Goal: Answer question/provide support: Share knowledge or assist other users

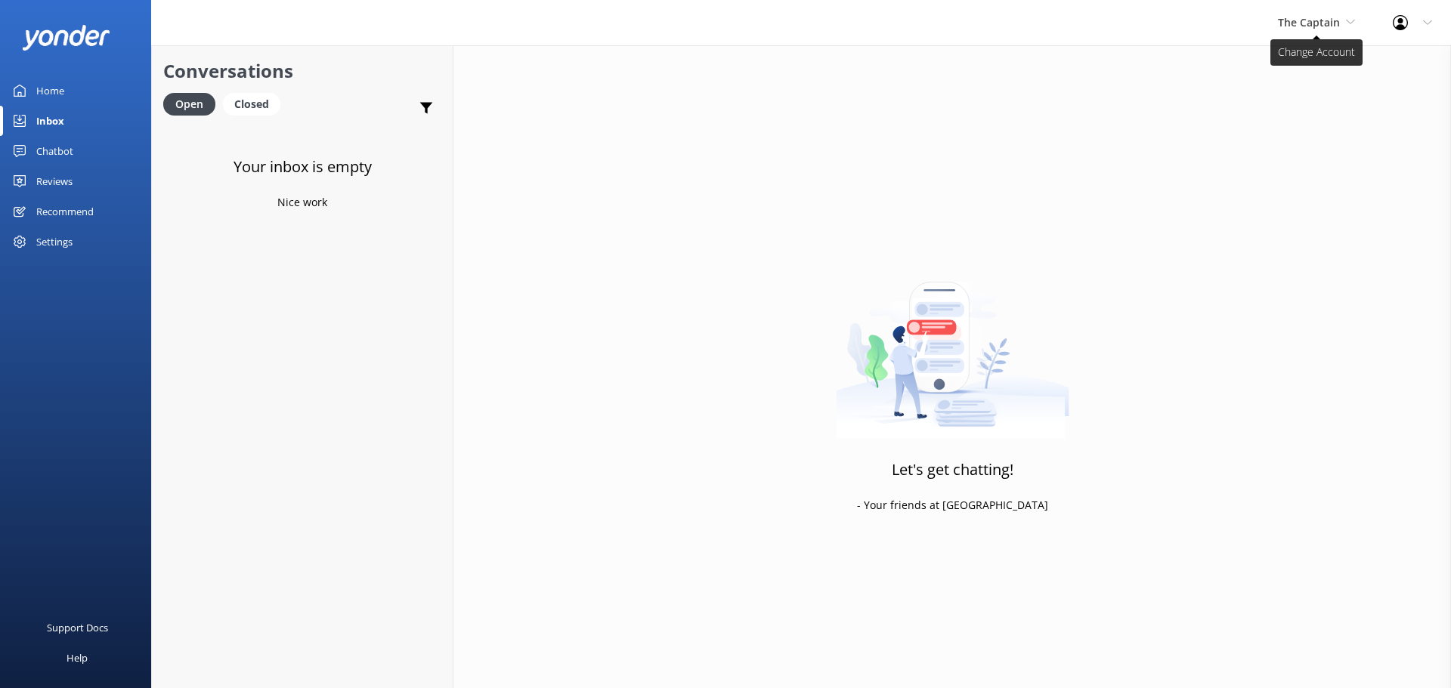
click at [1304, 22] on span "The Captain" at bounding box center [1309, 22] width 62 height 14
click at [1316, 70] on link "De [GEOGRAPHIC_DATA]" at bounding box center [1334, 63] width 151 height 36
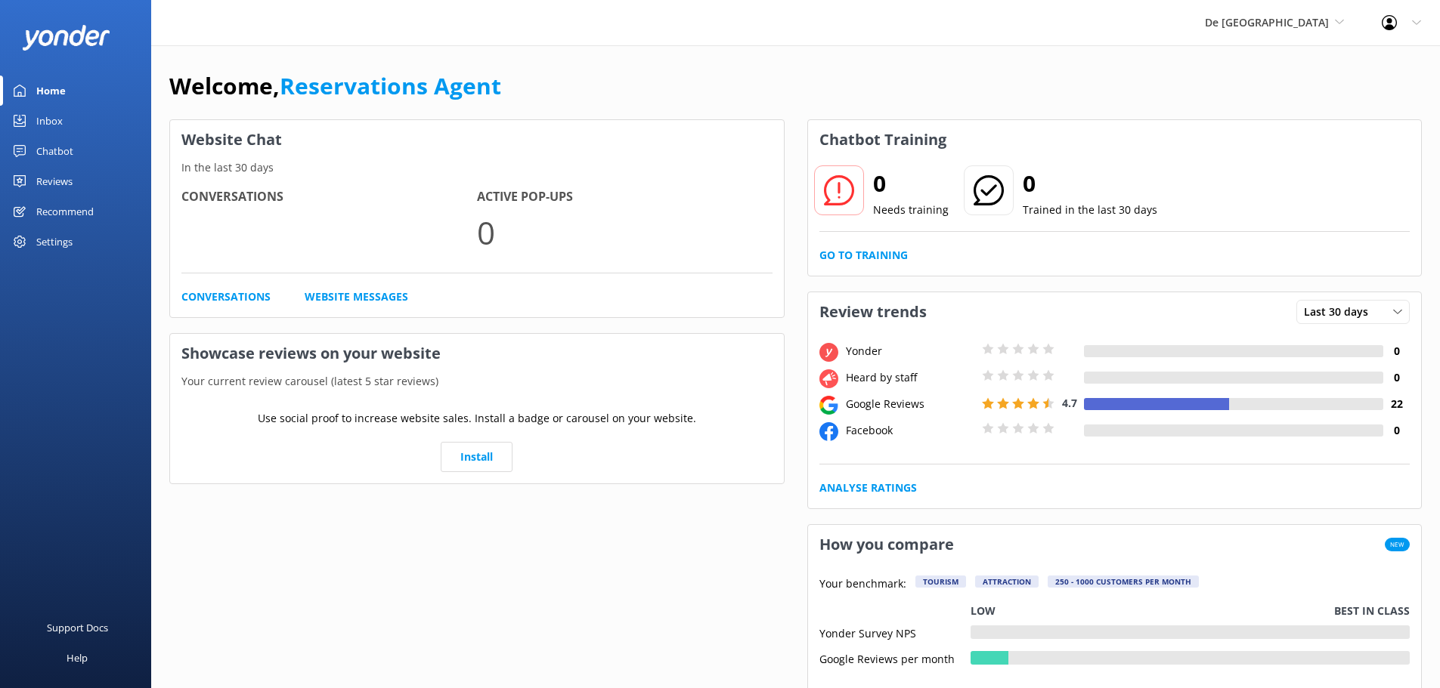
click at [64, 117] on link "Inbox" at bounding box center [75, 121] width 151 height 30
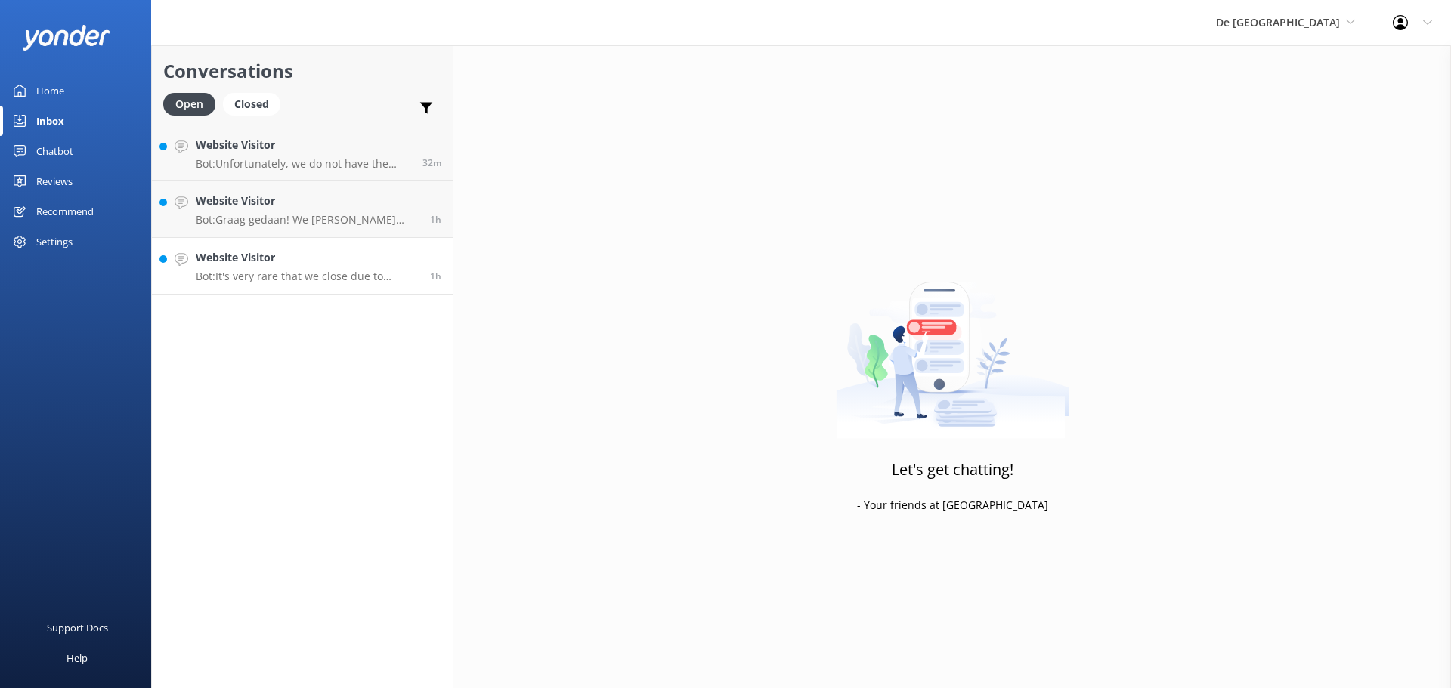
click at [335, 282] on p "Bot: It's very rare that we close due to weather, maybe once per year." at bounding box center [307, 277] width 223 height 14
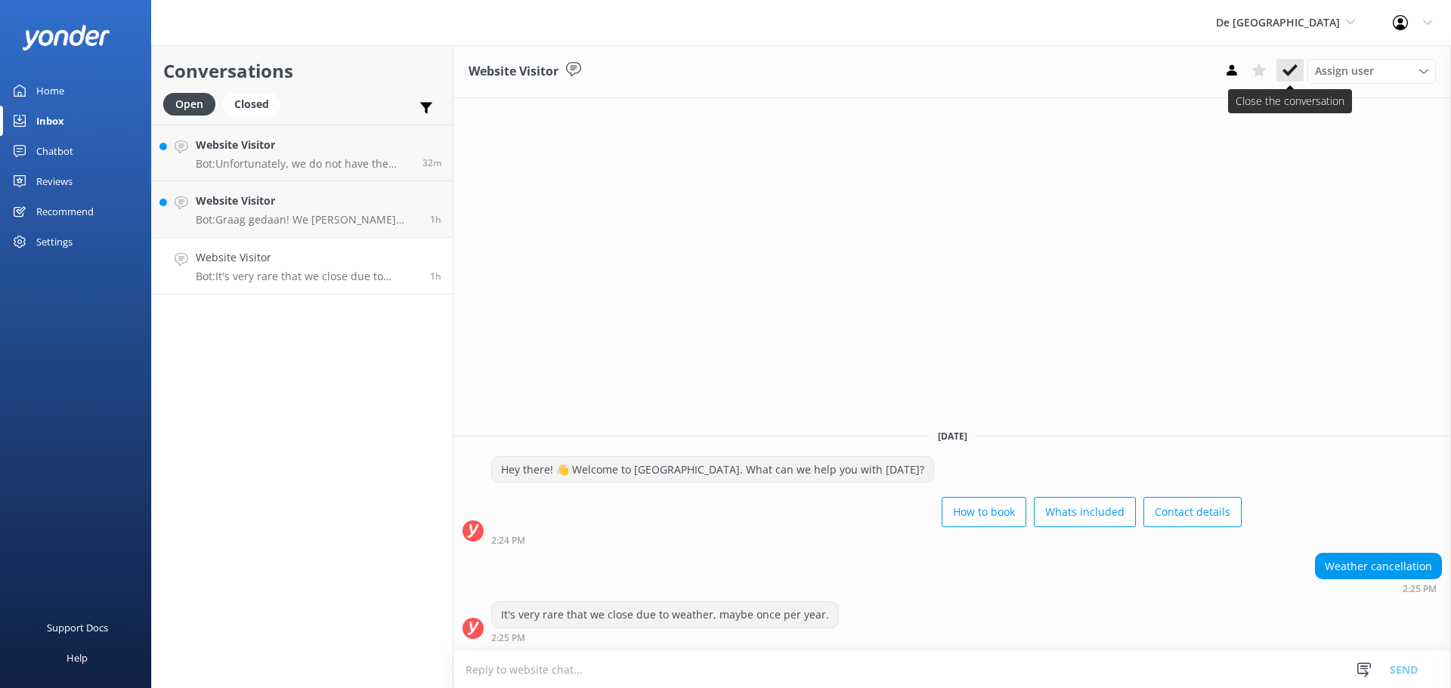
click at [1298, 73] on button at bounding box center [1289, 70] width 27 height 23
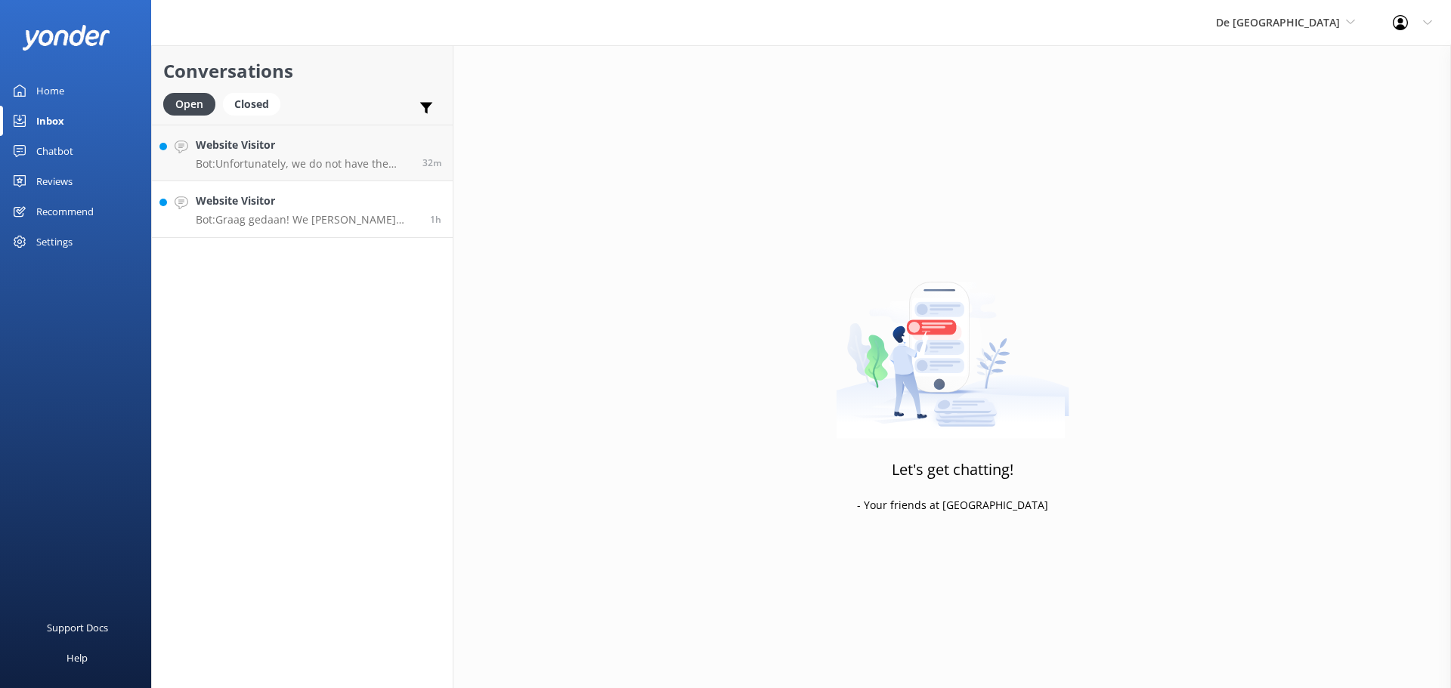
click at [285, 218] on p "Bot: Graag gedaan! We [PERSON_NAME] snel te zien op De [GEOGRAPHIC_DATA]!" at bounding box center [307, 220] width 223 height 14
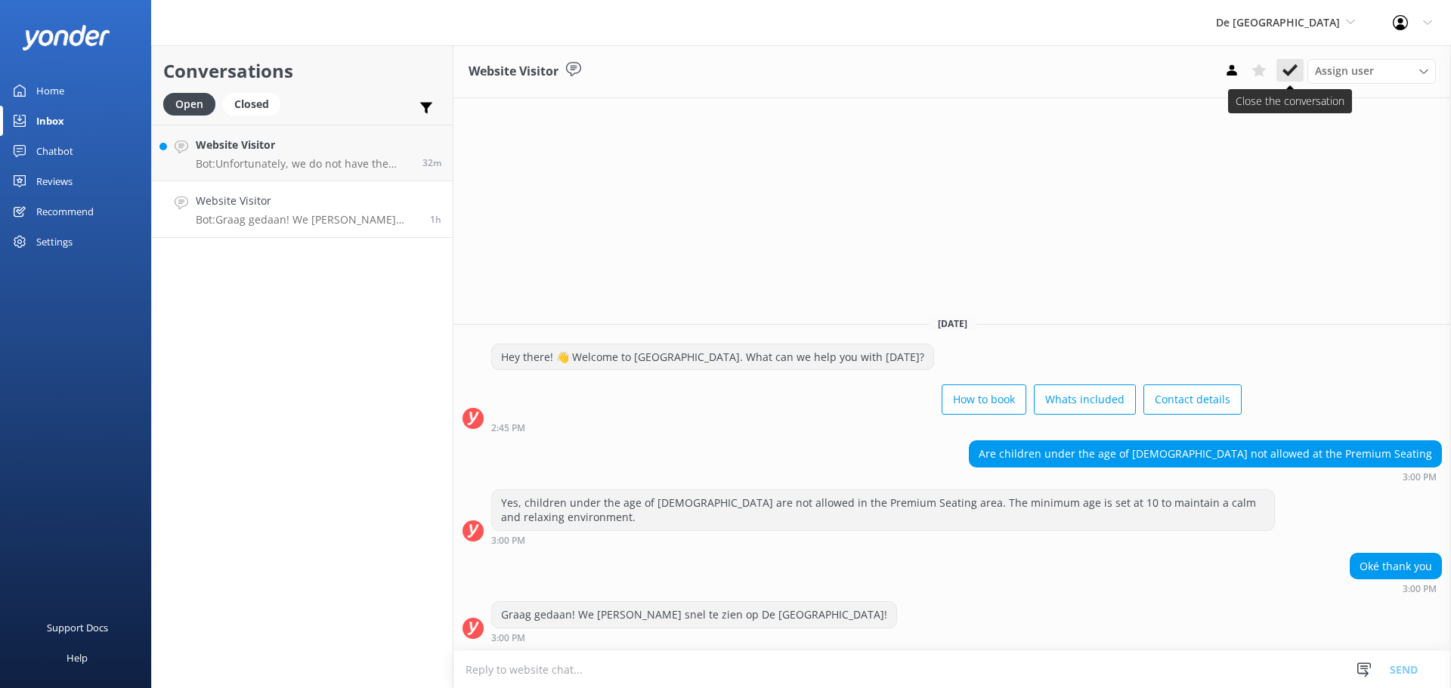
click at [1285, 67] on icon at bounding box center [1289, 70] width 15 height 15
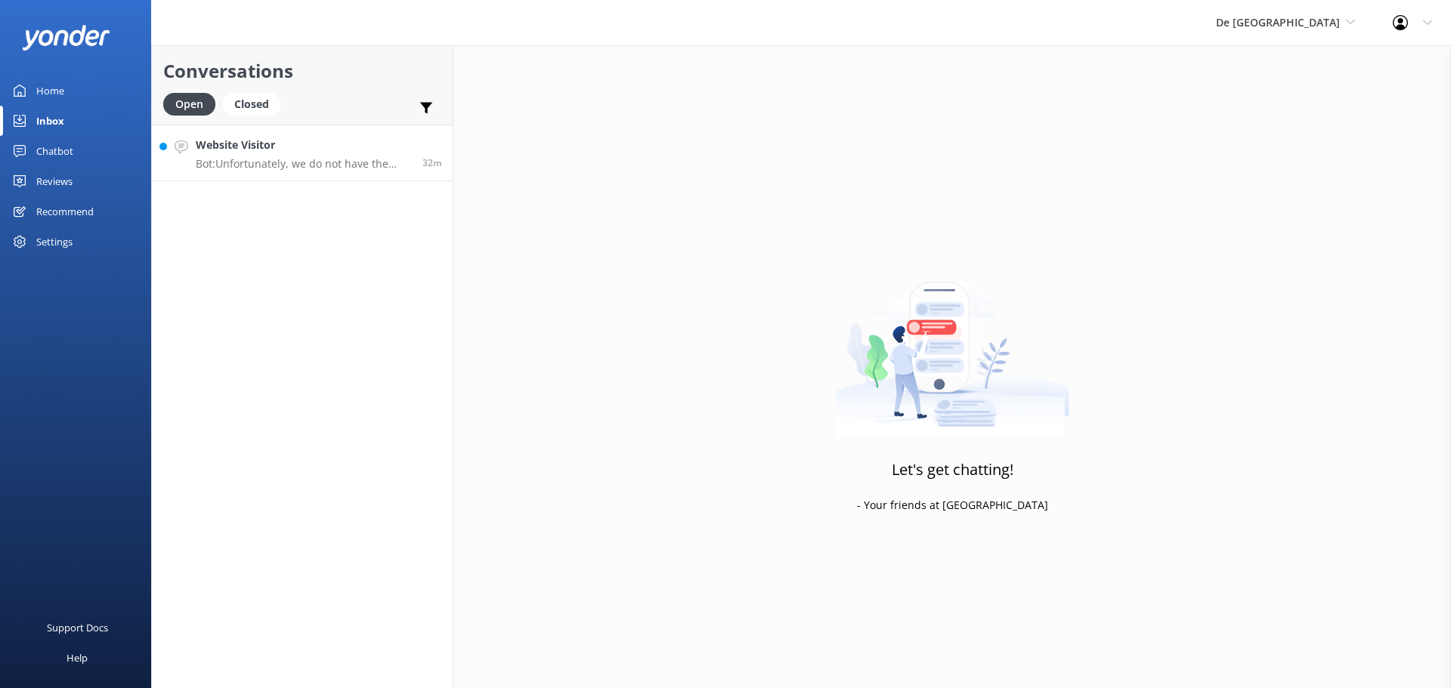
click at [308, 167] on p "Bot: Unfortunately, we do not have the zipline anymore. Instead, we have body d…" at bounding box center [303, 164] width 215 height 14
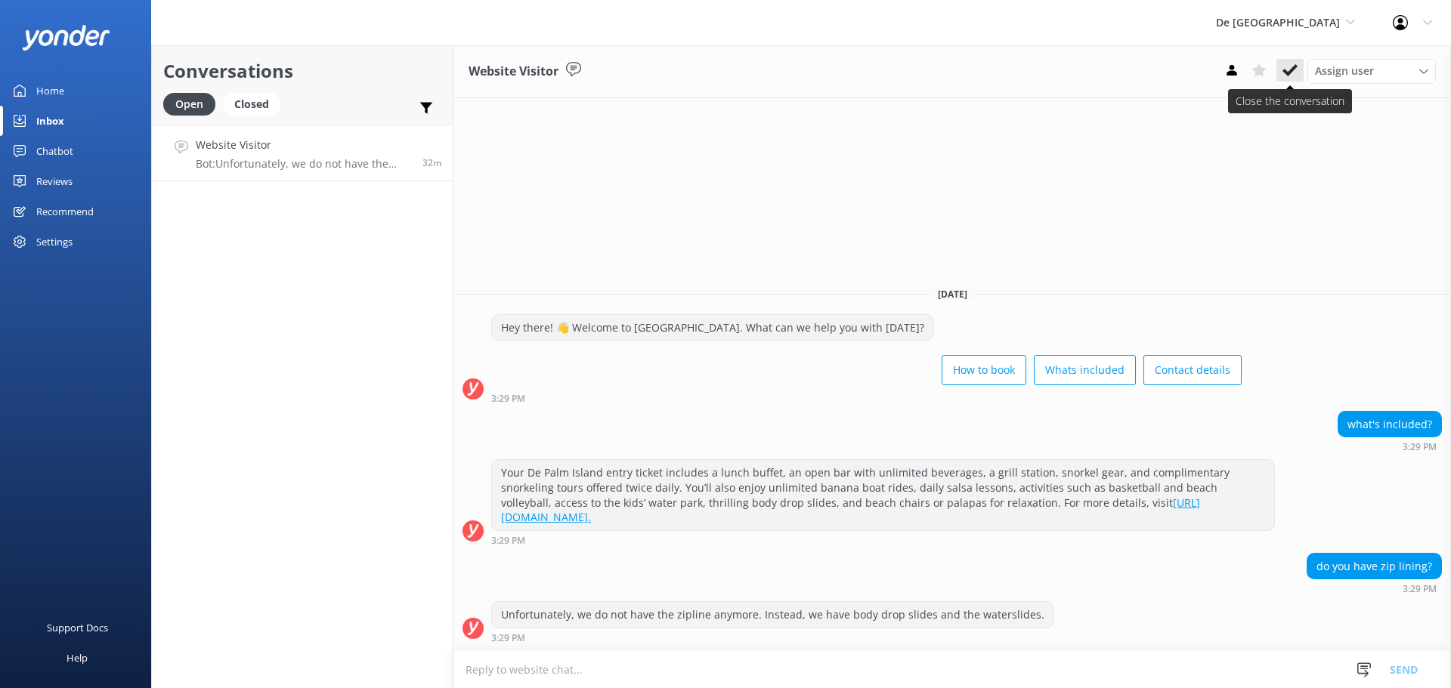
click at [1295, 63] on icon at bounding box center [1289, 70] width 15 height 15
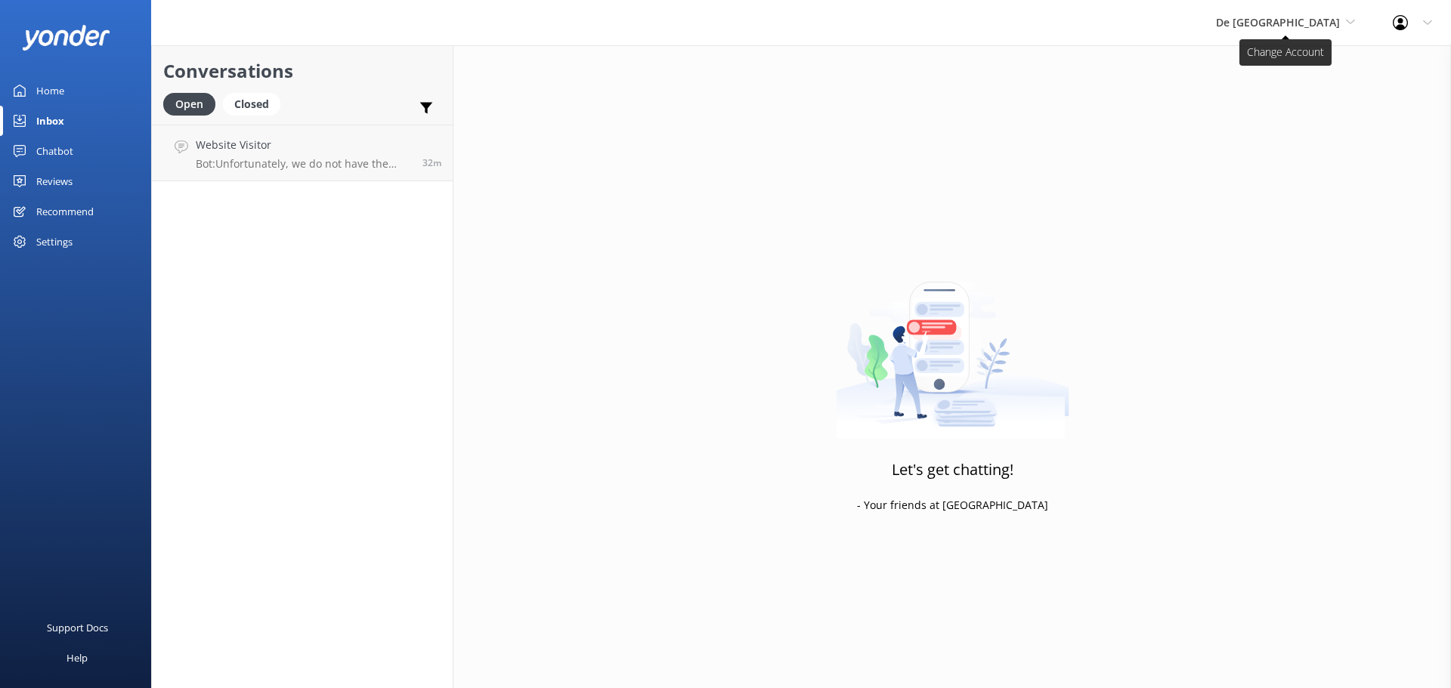
click at [1322, 22] on span "De [GEOGRAPHIC_DATA]" at bounding box center [1278, 22] width 124 height 14
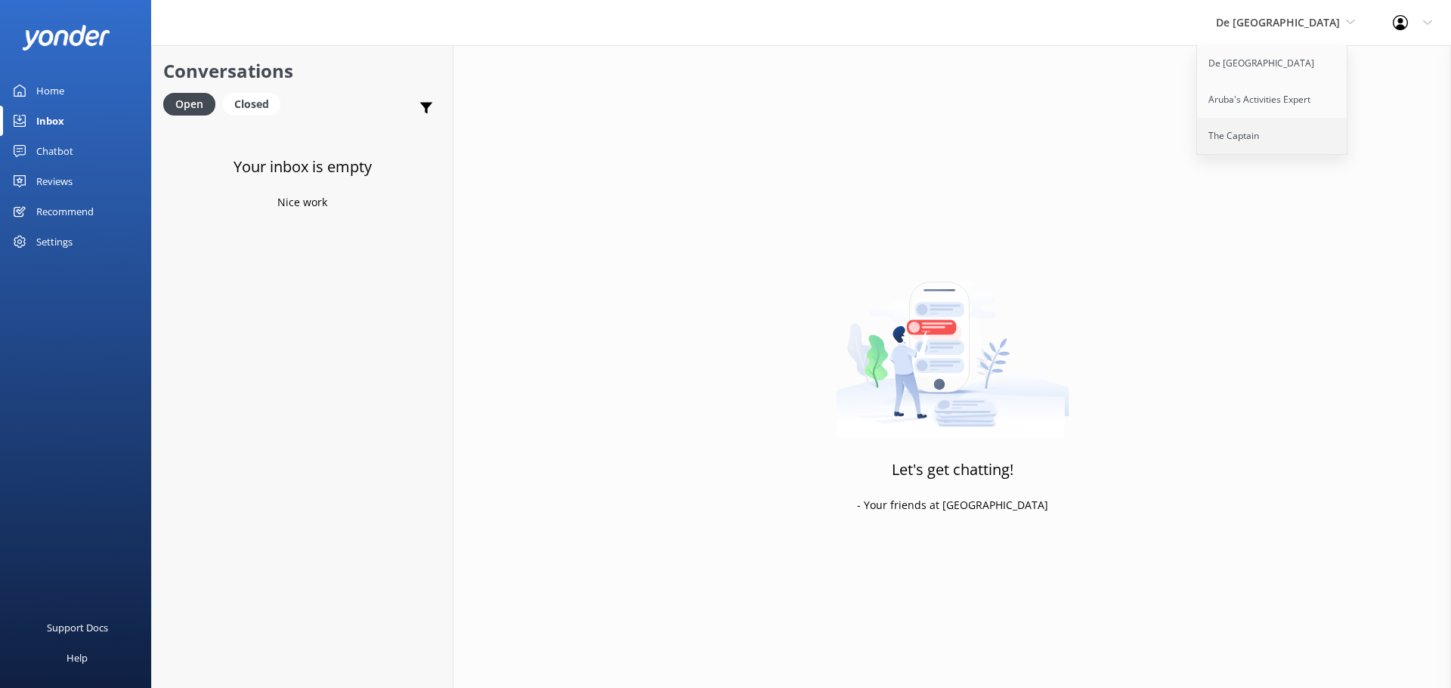
click at [1288, 141] on link "The Captain" at bounding box center [1272, 136] width 151 height 36
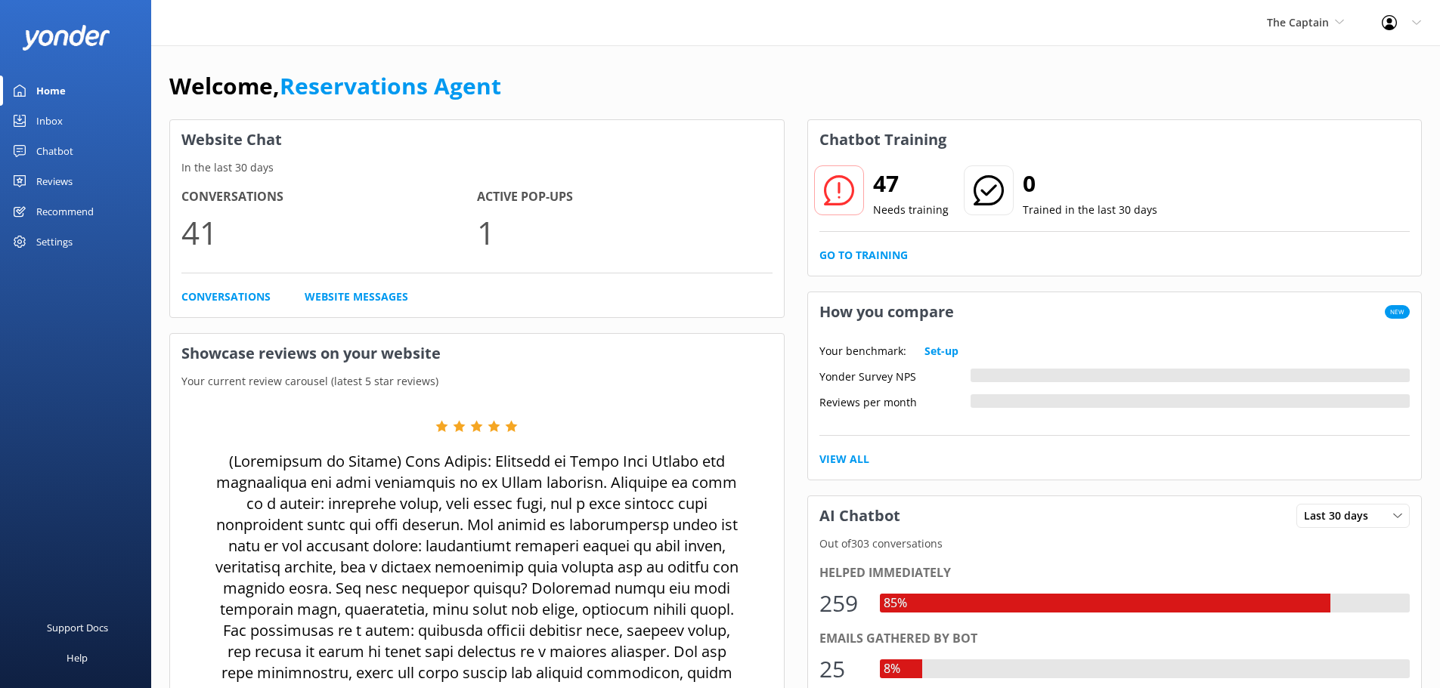
click at [70, 122] on link "Inbox" at bounding box center [75, 121] width 151 height 30
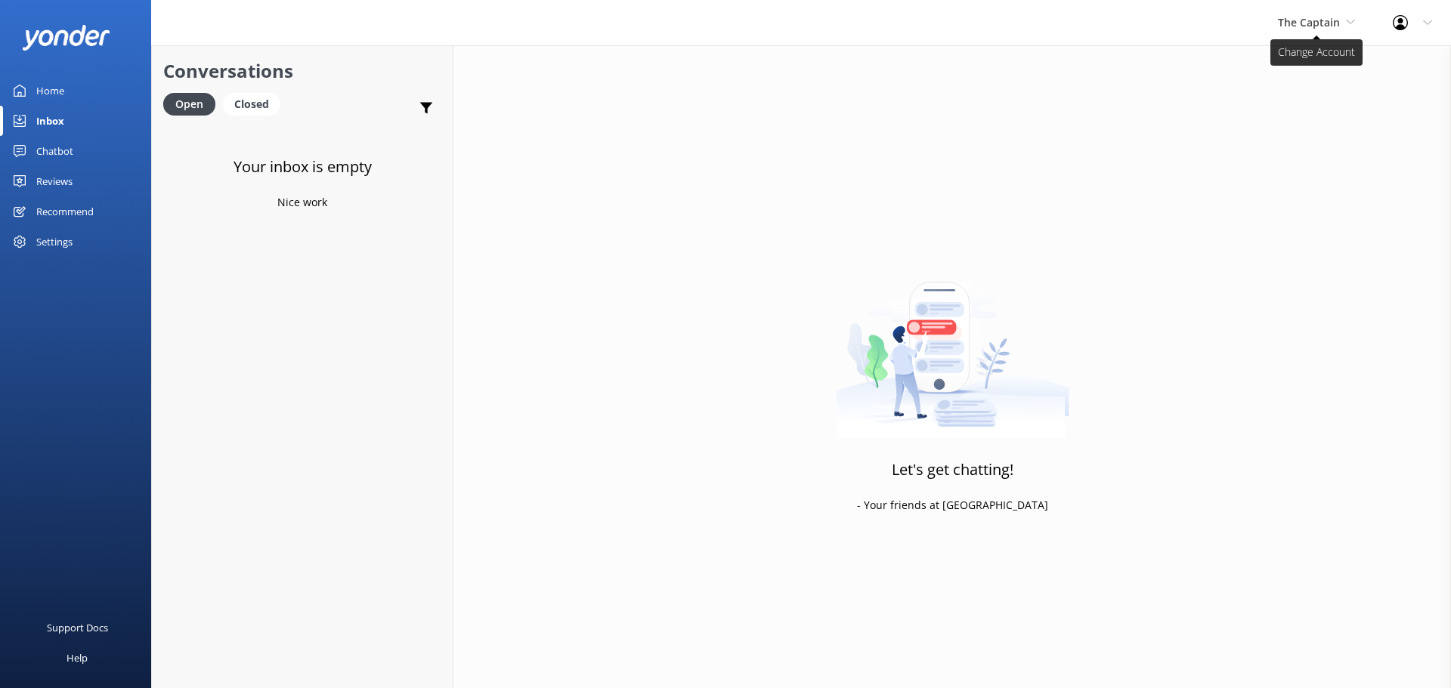
click at [1293, 28] on span "The Captain" at bounding box center [1309, 22] width 62 height 14
click at [1310, 91] on link "Aruba's Activities Expert" at bounding box center [1334, 100] width 151 height 36
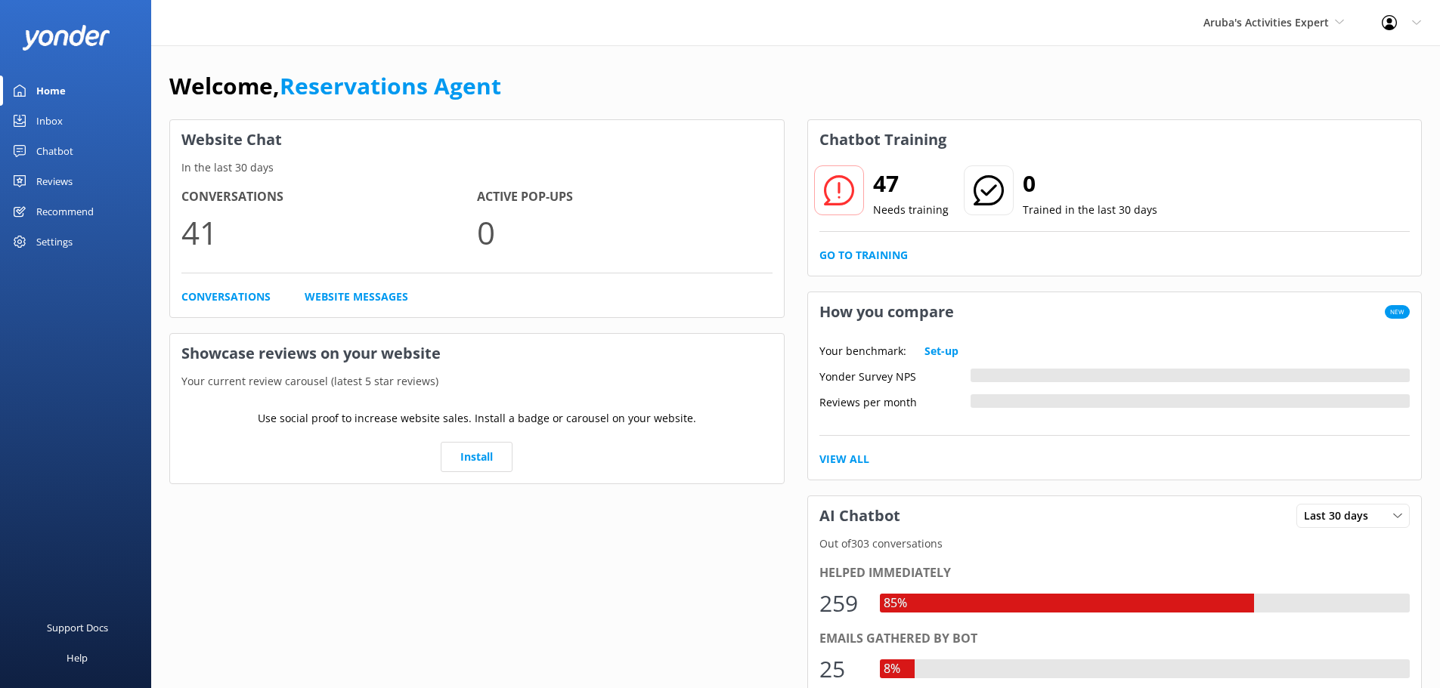
click at [67, 122] on link "Inbox" at bounding box center [75, 121] width 151 height 30
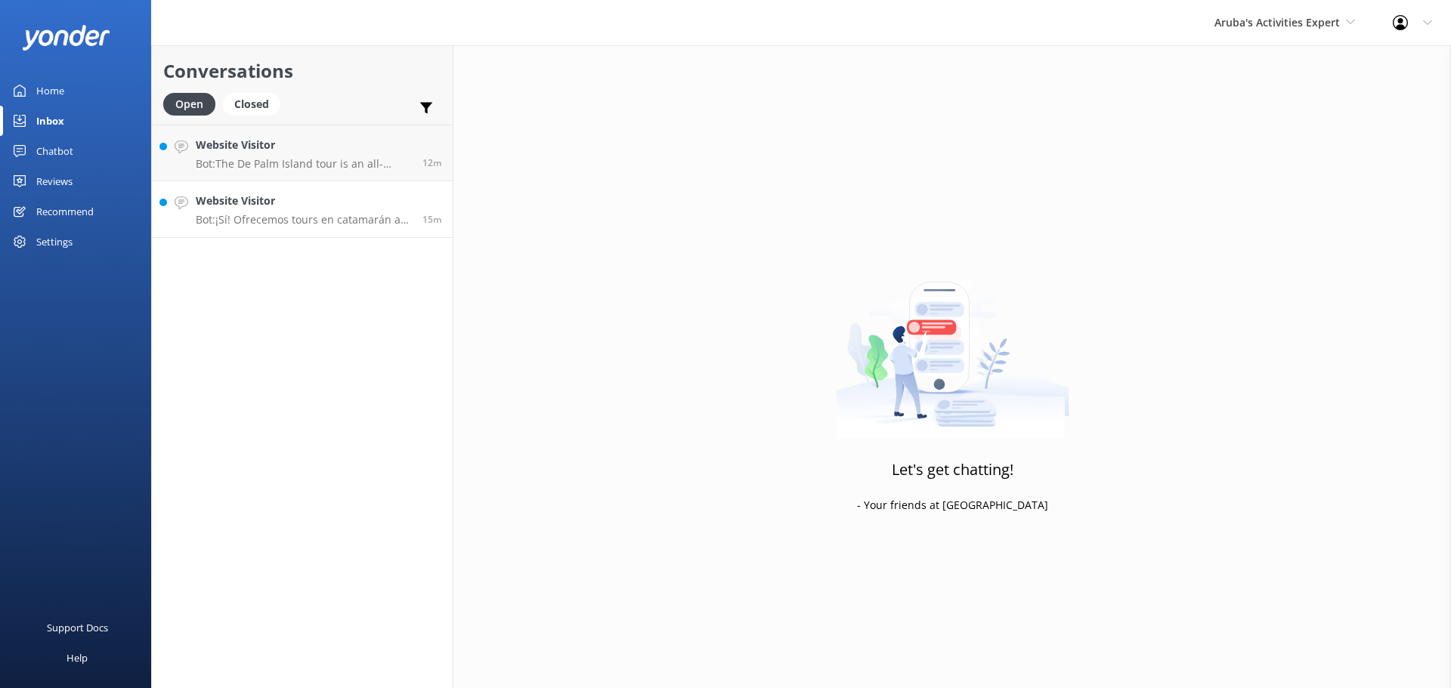
click at [237, 210] on div "Website Visitor Bot: ¡Sí! Ofrecemos tours en catamarán a bordo del Palm Pleasur…" at bounding box center [303, 209] width 215 height 33
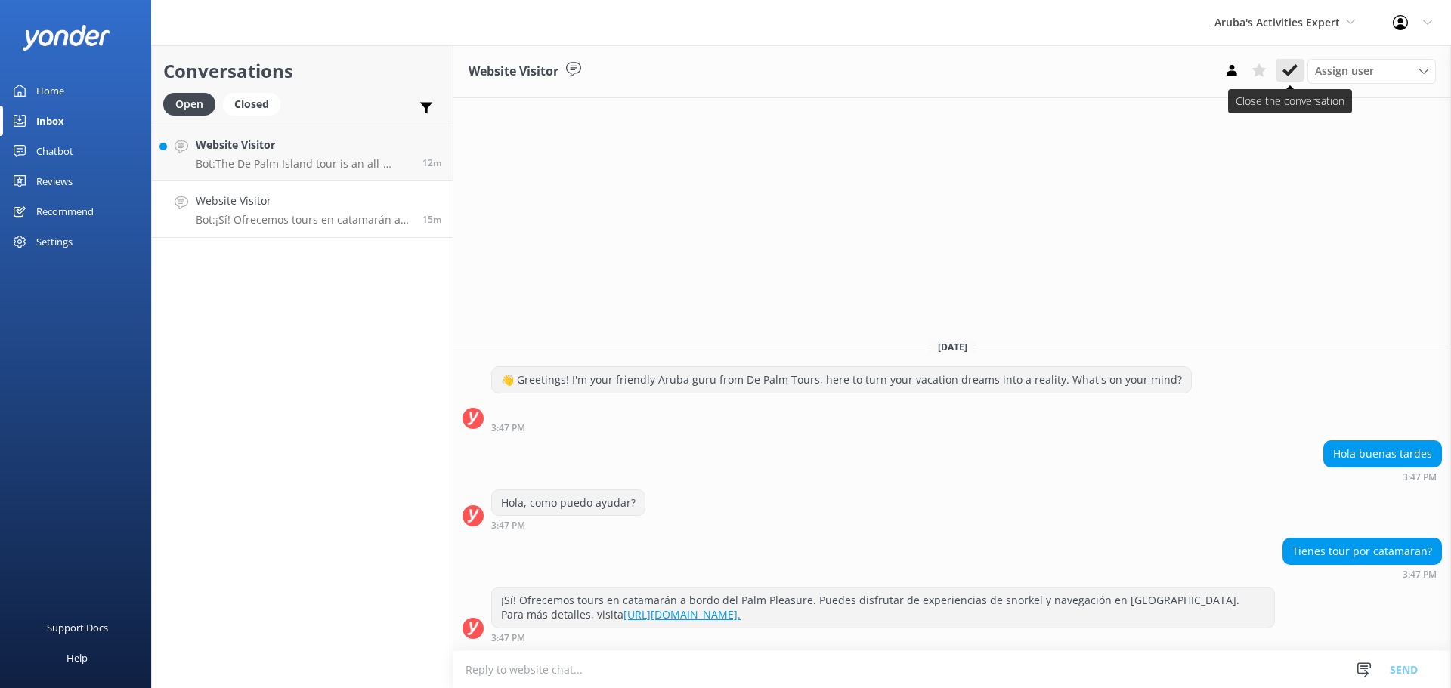
click at [1293, 71] on use at bounding box center [1289, 70] width 15 height 12
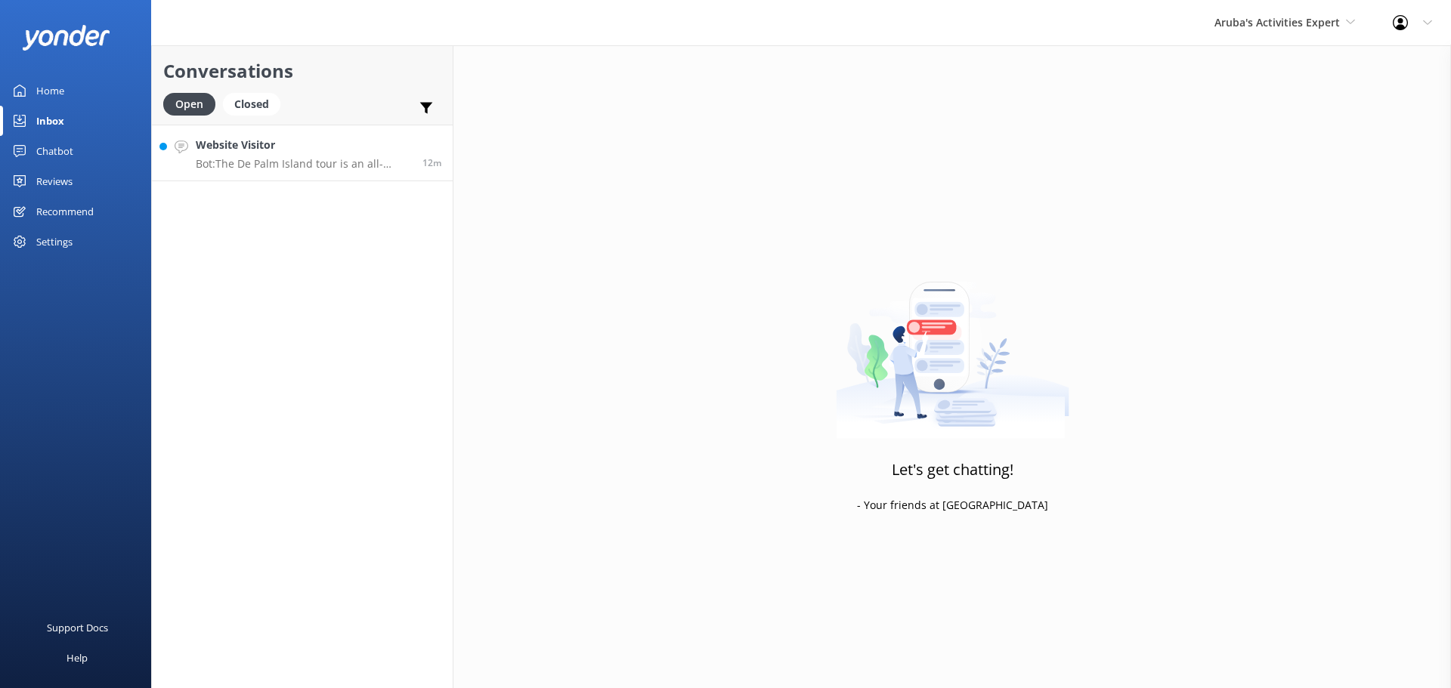
click at [292, 166] on p "Bot: The De Palm Island tour is an all-inclusive experience that includes unlim…" at bounding box center [303, 164] width 215 height 14
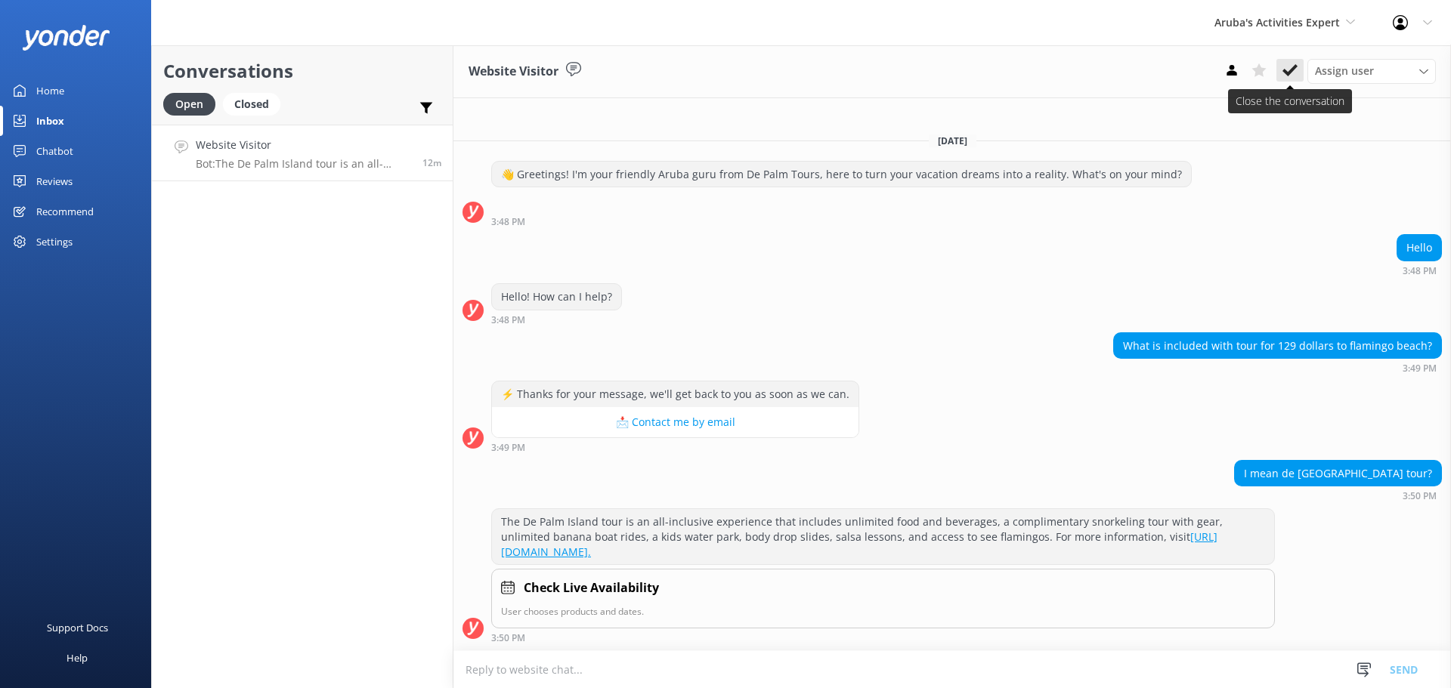
click at [1291, 72] on use at bounding box center [1289, 70] width 15 height 12
